Goal: Find specific page/section: Find specific page/section

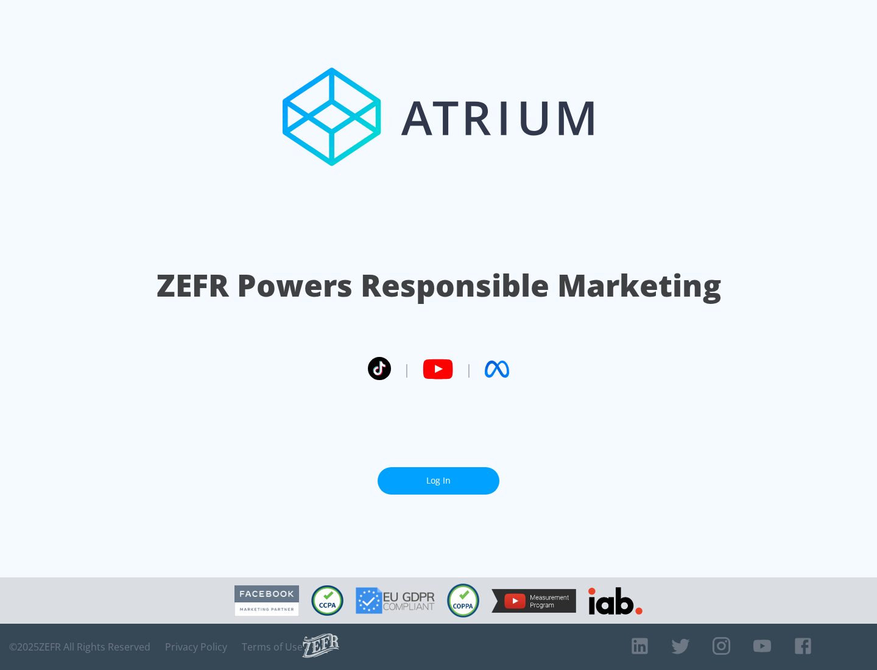
click at [438, 480] on link "Log In" at bounding box center [439, 480] width 122 height 27
